Goal: Information Seeking & Learning: Learn about a topic

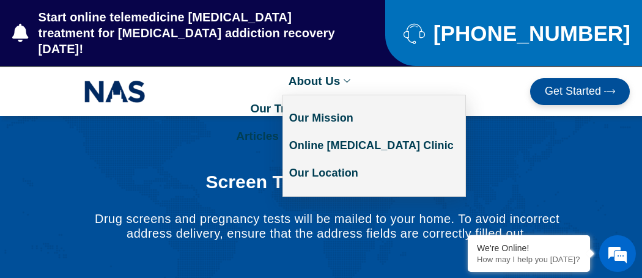
click at [354, 67] on link "About Us" at bounding box center [321, 81] width 77 height 28
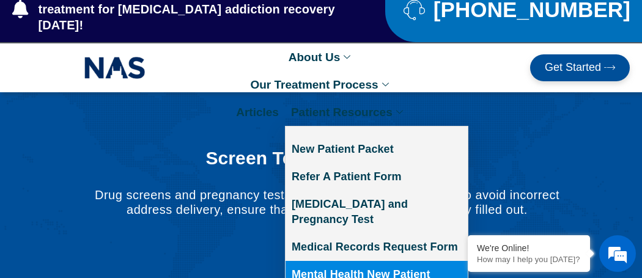
scroll to position [48, 0]
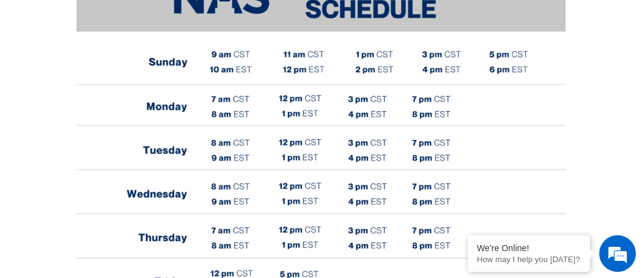
scroll to position [611, 0]
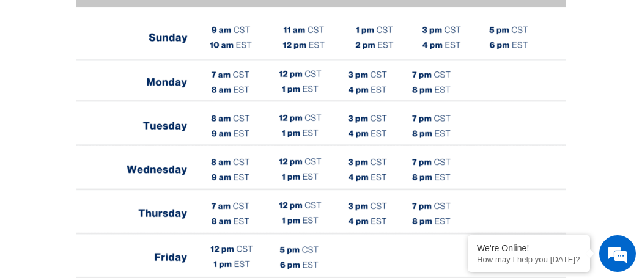
click at [193, 39] on img at bounding box center [320, 138] width 489 height 410
